Goal: Information Seeking & Learning: Learn about a topic

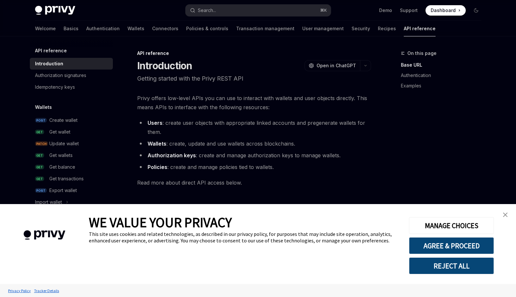
click at [505, 215] on img "close banner" at bounding box center [505, 214] width 5 height 5
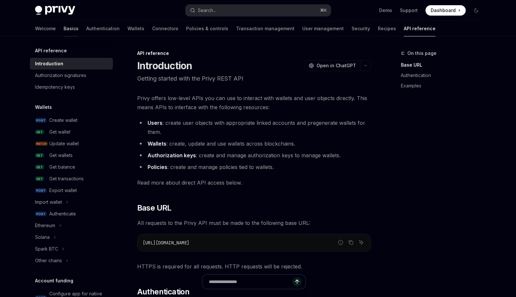
click at [64, 29] on link "Basics" at bounding box center [71, 29] width 15 height 16
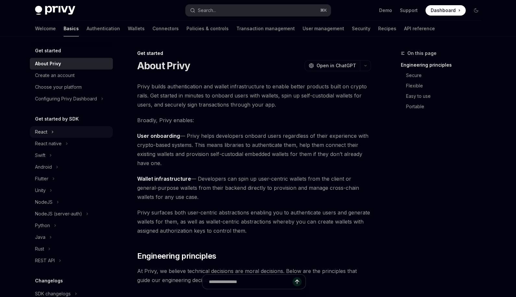
click at [49, 134] on button "React" at bounding box center [71, 132] width 83 height 12
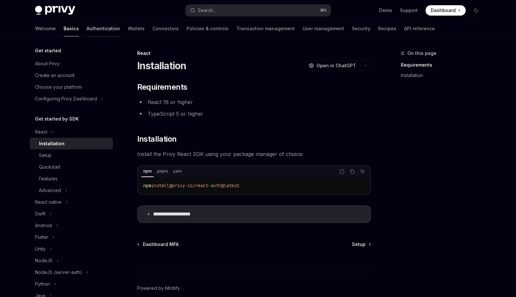
click at [87, 31] on link "Authentication" at bounding box center [103, 29] width 33 height 16
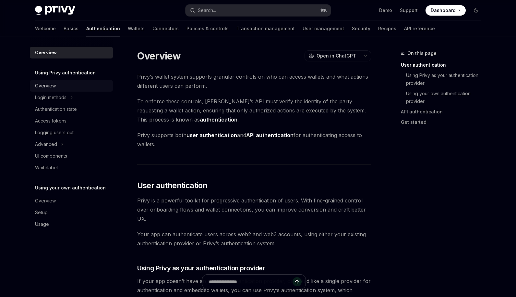
click at [84, 87] on div "Overview" at bounding box center [72, 86] width 74 height 8
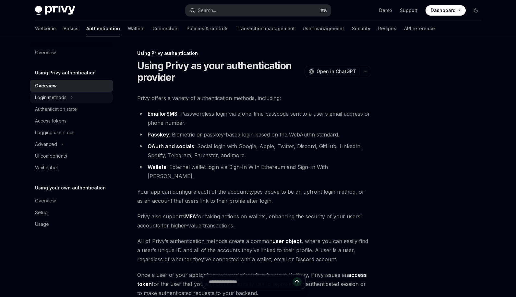
click at [63, 99] on div "Login methods" at bounding box center [50, 97] width 31 height 8
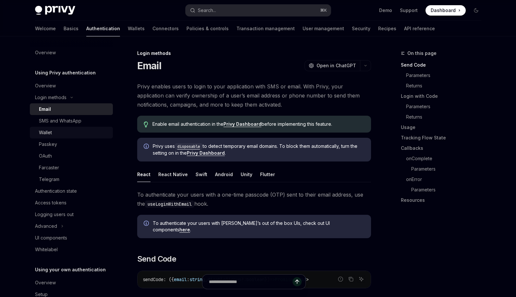
click at [67, 131] on div "Wallet" at bounding box center [74, 133] width 70 height 8
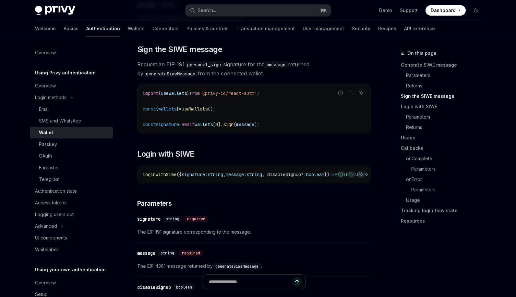
scroll to position [419, 0]
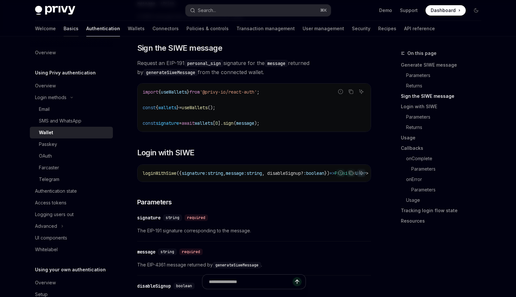
click at [64, 30] on link "Basics" at bounding box center [71, 29] width 15 height 16
type textarea "*"
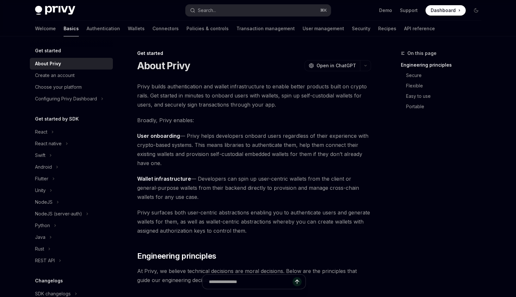
scroll to position [4, 0]
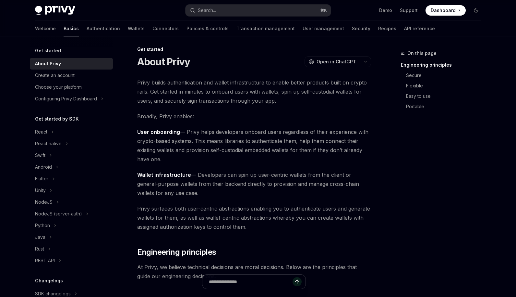
click at [450, 11] on span "Dashboard" at bounding box center [443, 10] width 25 height 6
